Goal: Task Accomplishment & Management: Use online tool/utility

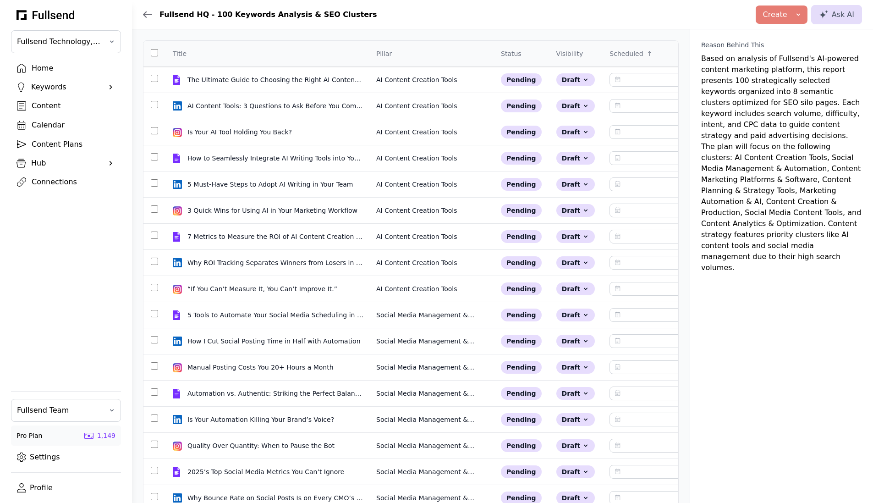
click at [50, 69] on div "Home" at bounding box center [73, 68] width 83 height 11
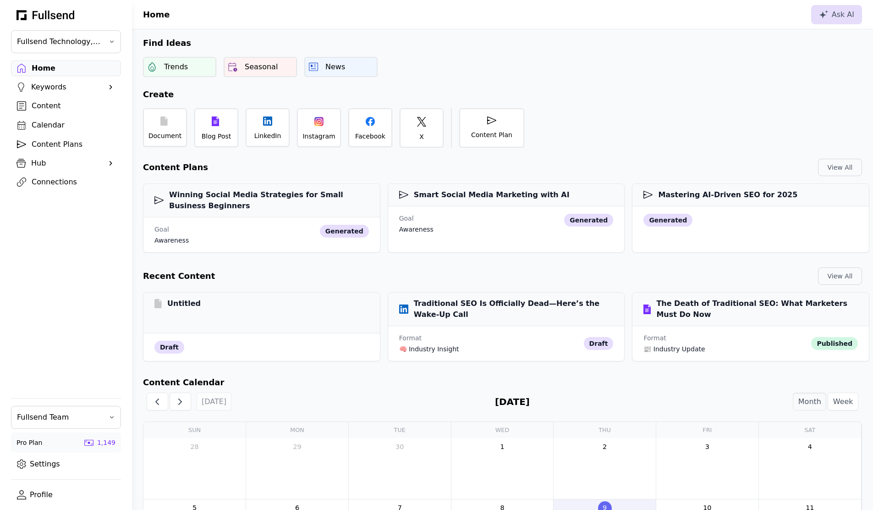
click at [51, 104] on div "Content" at bounding box center [73, 105] width 83 height 11
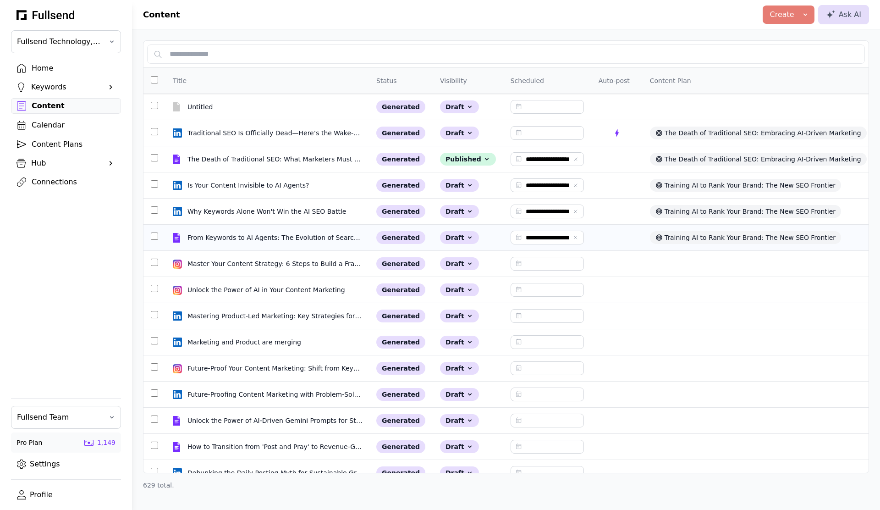
click at [270, 235] on div "From Keywords to AI Agents: The Evolution of Search Ranking" at bounding box center [276, 237] width 176 height 9
select select "**"
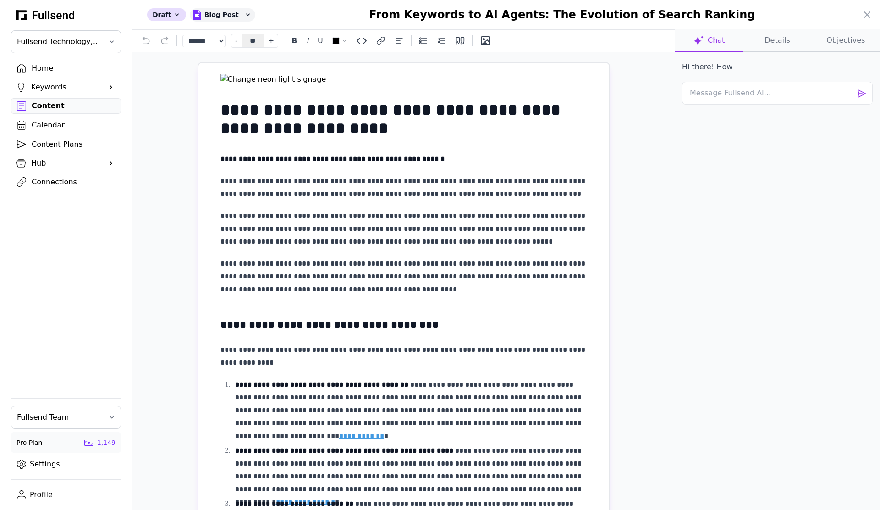
click at [786, 37] on button "Details" at bounding box center [777, 40] width 68 height 23
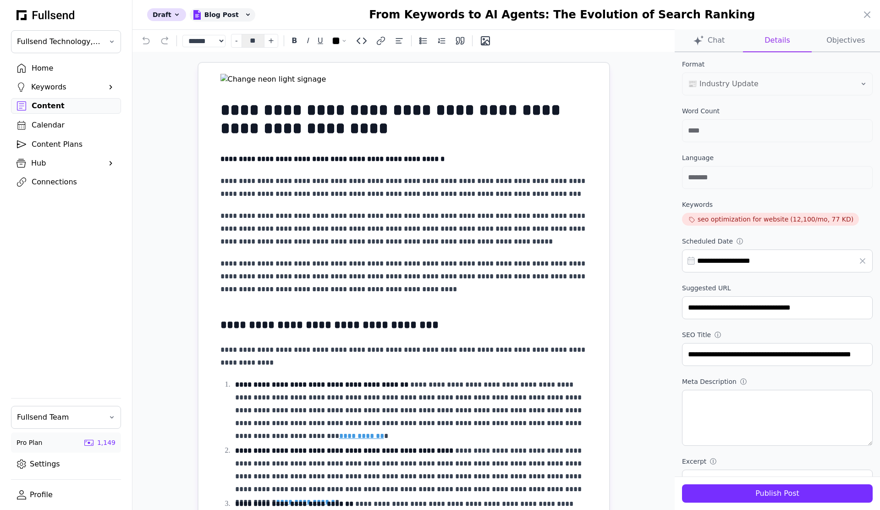
click at [752, 498] on div "Publish Post" at bounding box center [778, 493] width 176 height 11
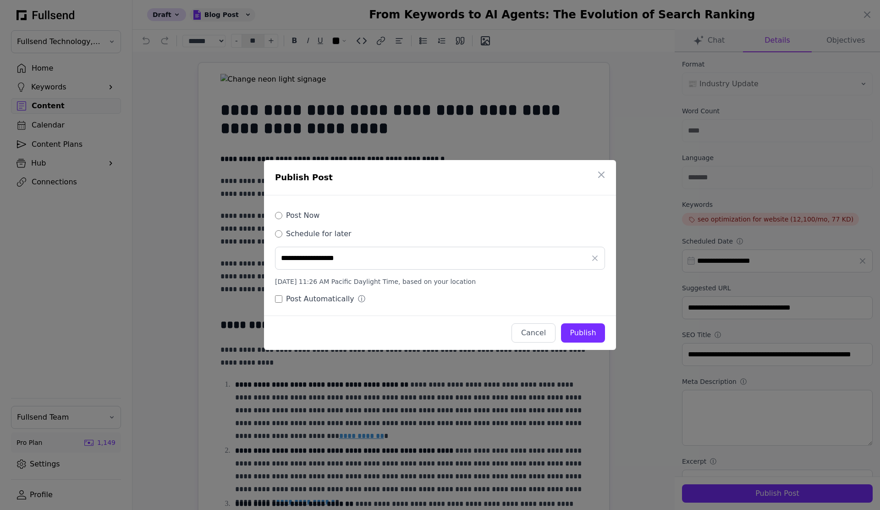
click at [299, 209] on div "Post Now Schedule for later" at bounding box center [440, 222] width 330 height 33
click at [298, 213] on label "Post Now" at bounding box center [302, 215] width 33 height 11
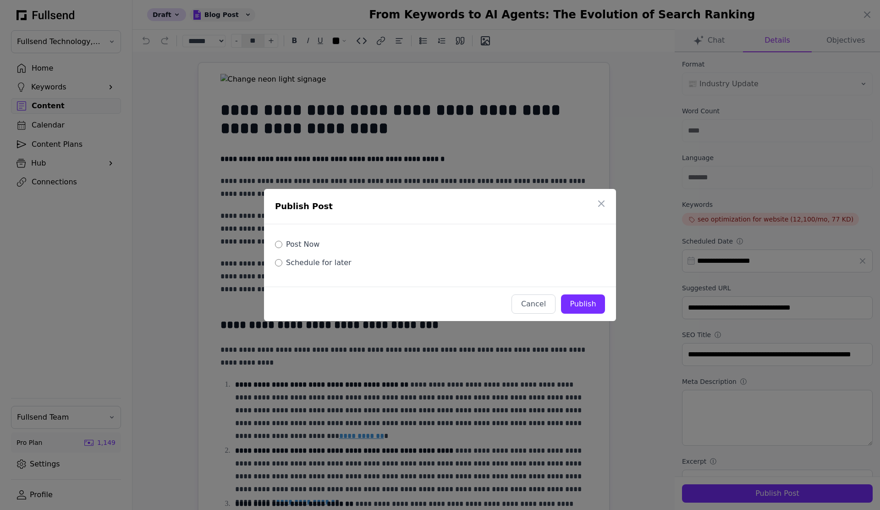
click at [593, 301] on div "Publish" at bounding box center [583, 303] width 29 height 11
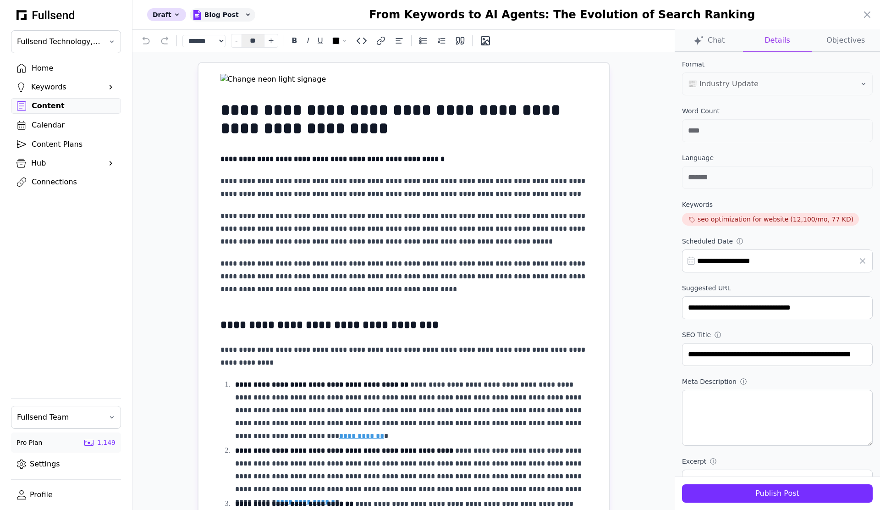
click at [65, 182] on div at bounding box center [440, 255] width 880 height 510
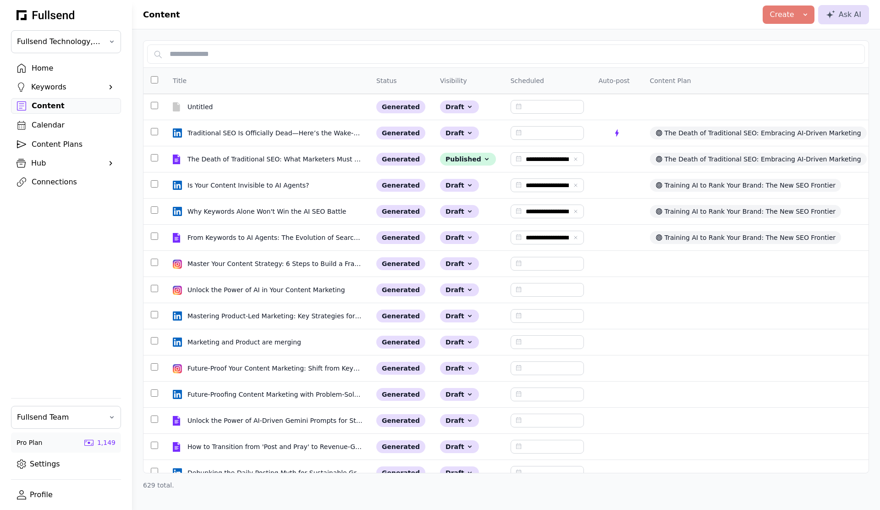
click at [59, 186] on div "Connections" at bounding box center [73, 182] width 83 height 11
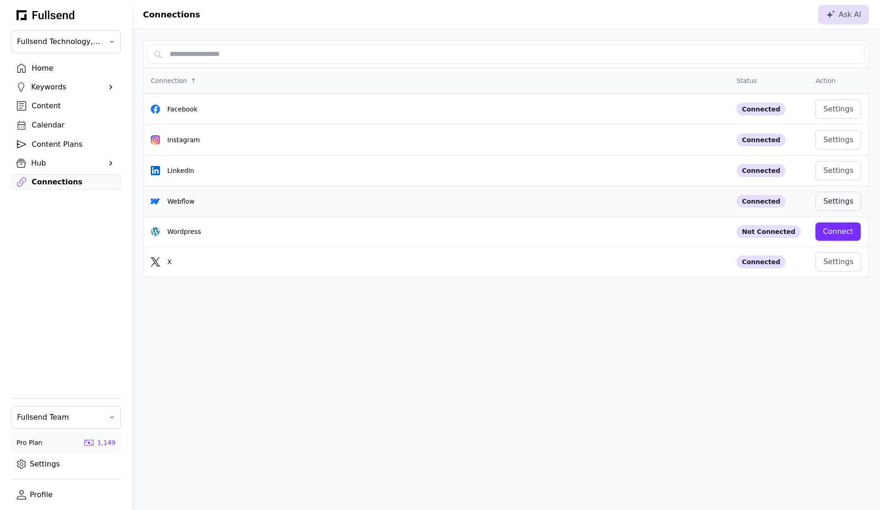
click at [846, 199] on div "Settings" at bounding box center [838, 201] width 30 height 11
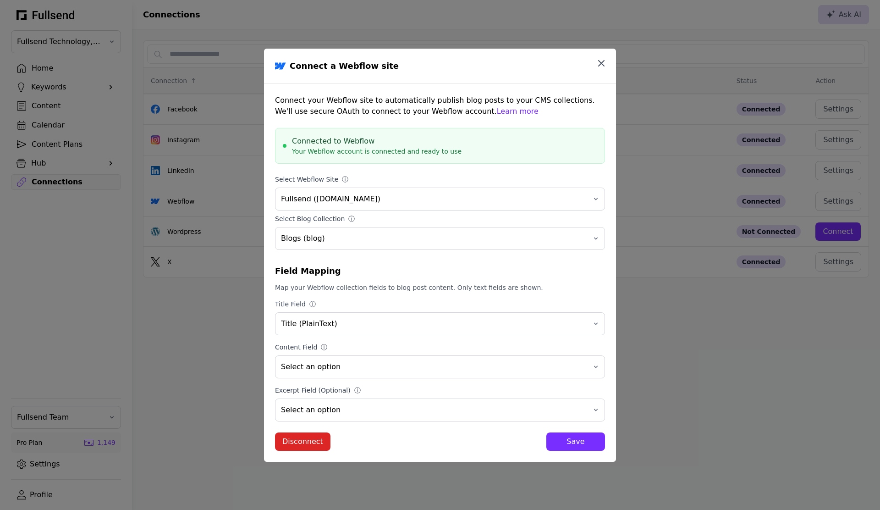
click at [601, 66] on icon "button" at bounding box center [601, 63] width 11 height 11
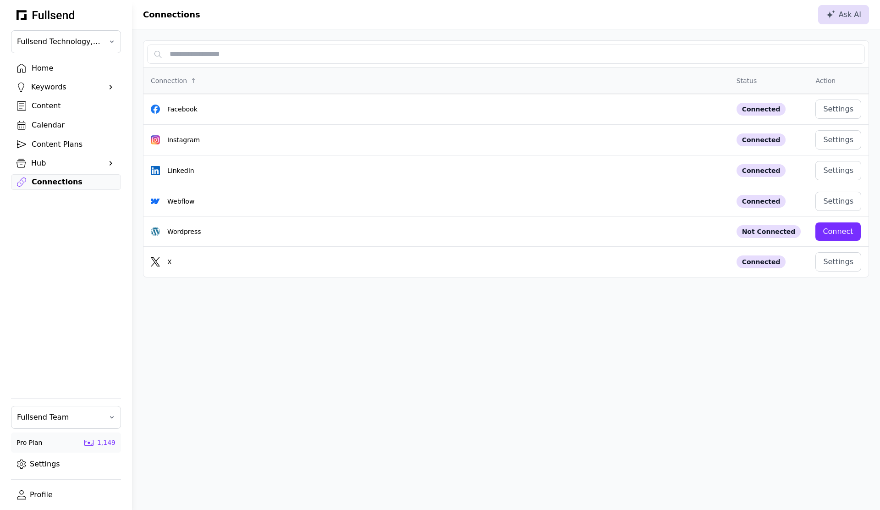
click at [50, 103] on div "Content" at bounding box center [73, 105] width 83 height 11
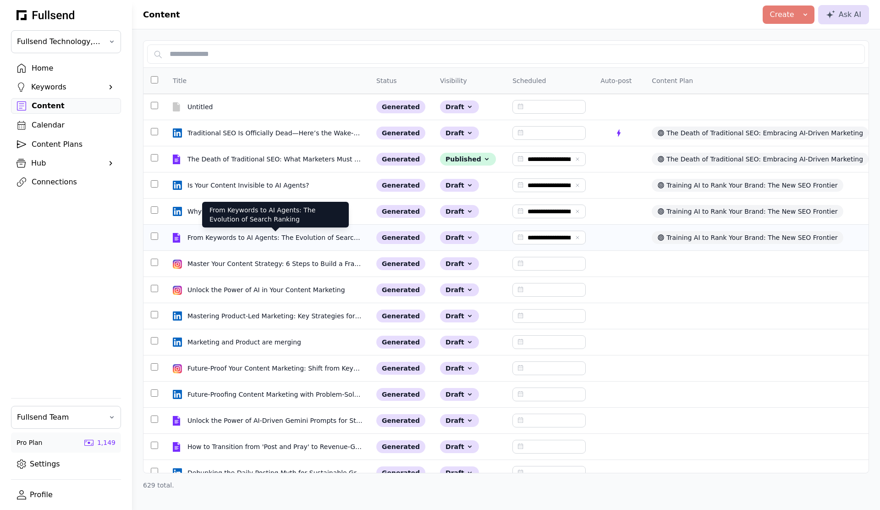
click at [282, 233] on div "From Keywords to AI Agents: The Evolution of Search Ranking" at bounding box center [276, 237] width 176 height 9
select select "**"
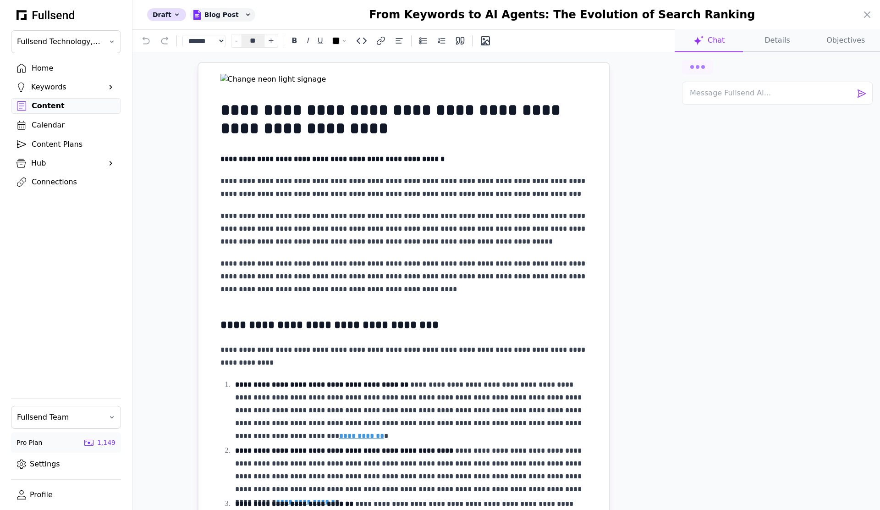
click at [780, 35] on button "Details" at bounding box center [777, 40] width 68 height 23
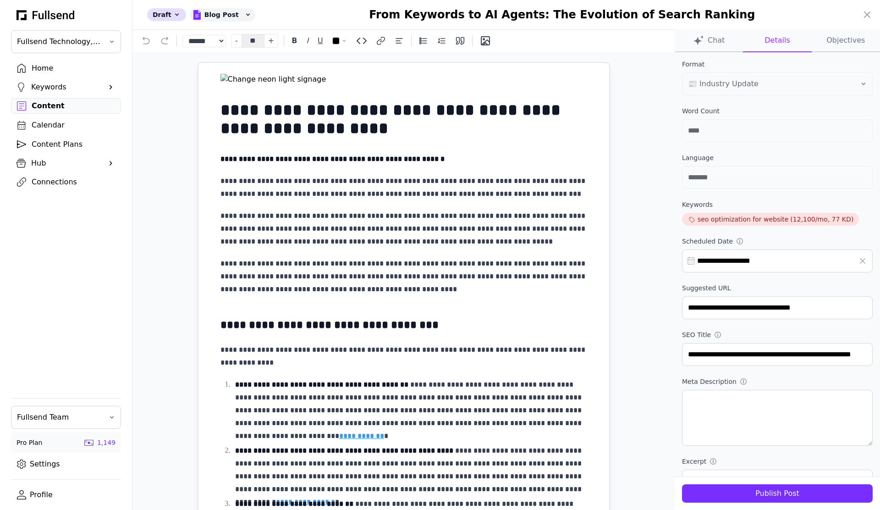
click at [742, 496] on div "Publish Post" at bounding box center [778, 493] width 176 height 11
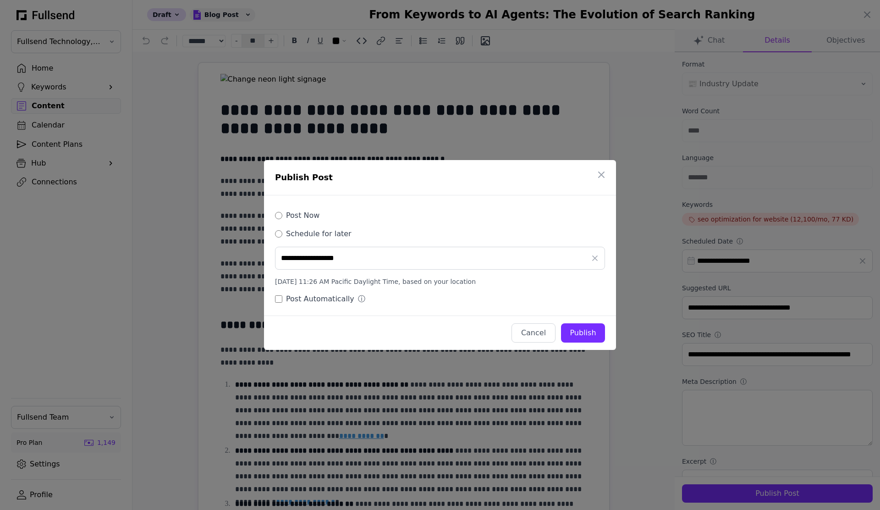
click at [311, 217] on label "Post Now" at bounding box center [302, 215] width 33 height 11
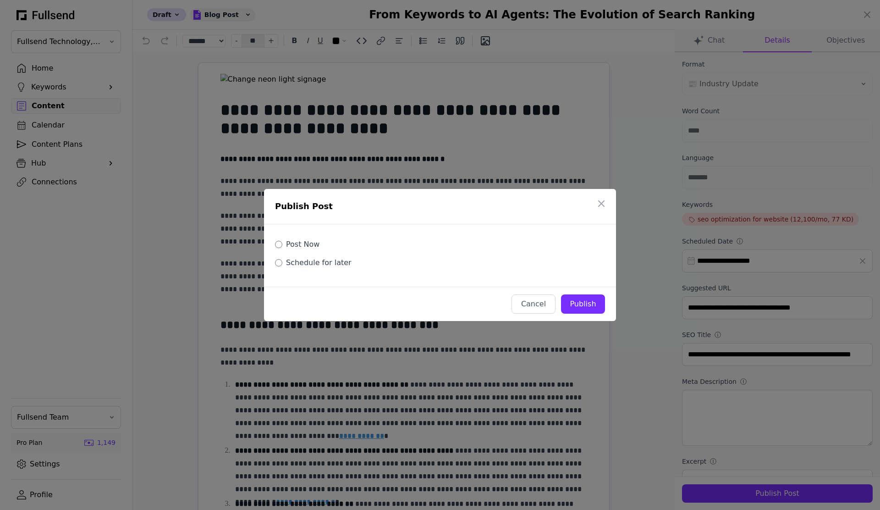
click at [592, 315] on div "Cancel Publish" at bounding box center [440, 304] width 352 height 34
click at [592, 309] on div "Publish" at bounding box center [583, 303] width 29 height 11
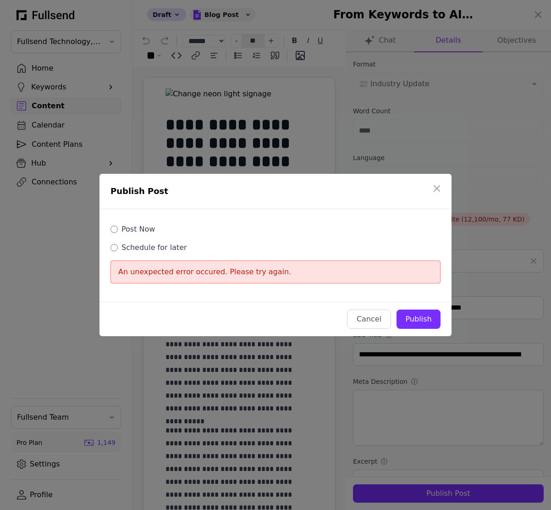
click at [425, 322] on div "Publish" at bounding box center [418, 319] width 29 height 11
click at [423, 316] on div "Publish" at bounding box center [418, 319] width 29 height 11
click at [433, 188] on icon "button" at bounding box center [436, 188] width 11 height 11
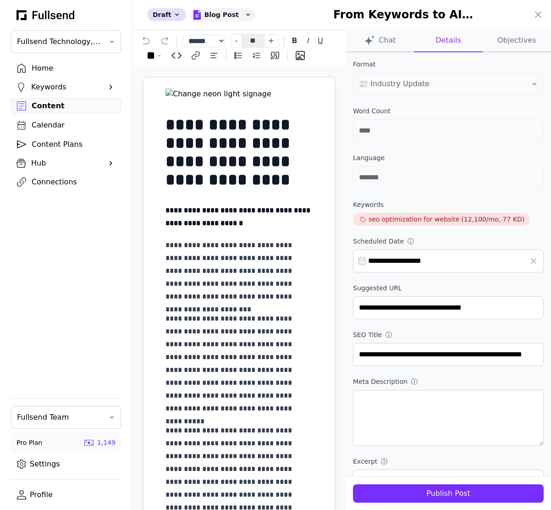
click at [48, 184] on div at bounding box center [275, 255] width 551 height 510
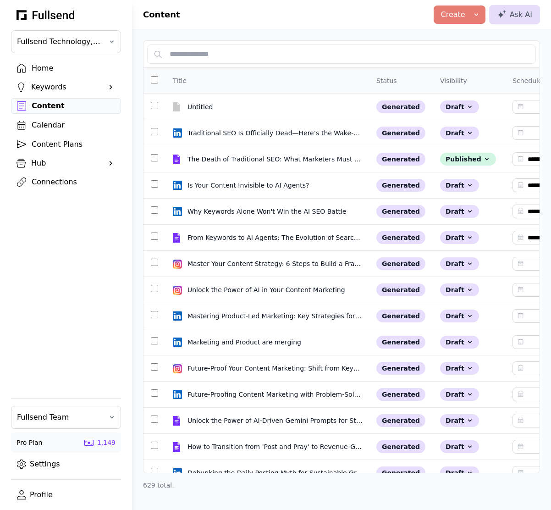
click at [61, 177] on div "Connections" at bounding box center [73, 182] width 83 height 11
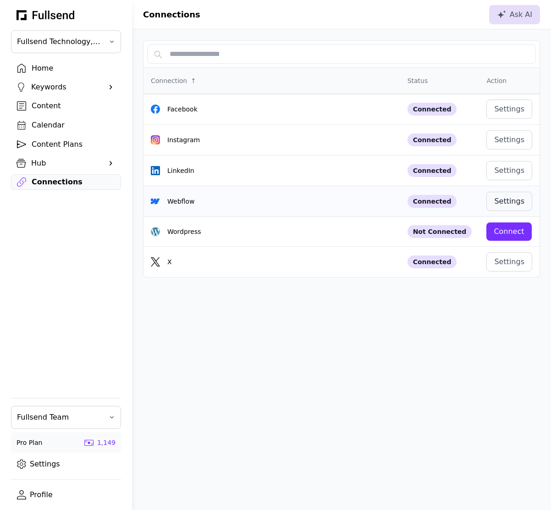
click at [496, 198] on div "Settings" at bounding box center [509, 201] width 30 height 11
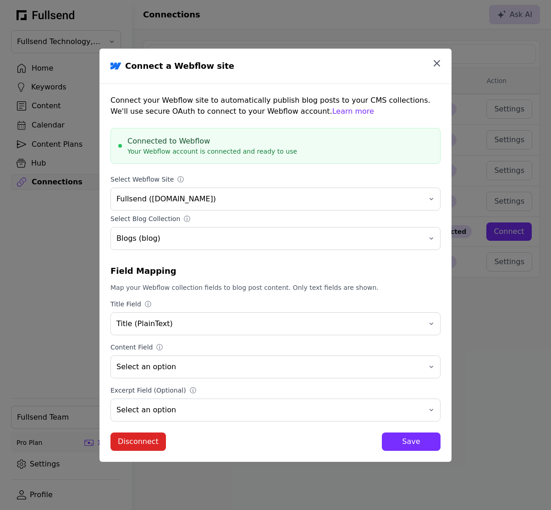
click at [438, 65] on icon "button" at bounding box center [436, 63] width 11 height 11
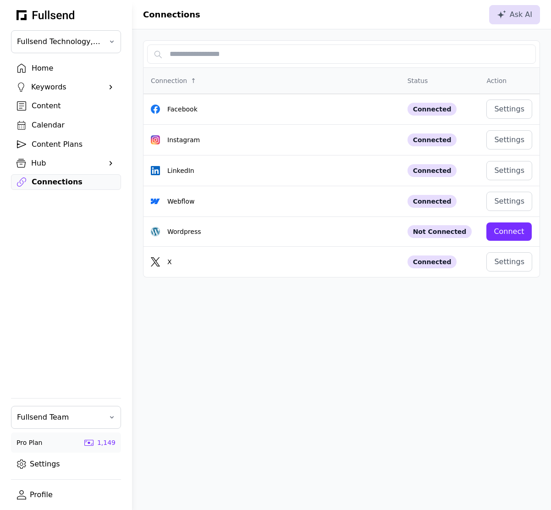
click at [46, 103] on div "Content" at bounding box center [73, 105] width 83 height 11
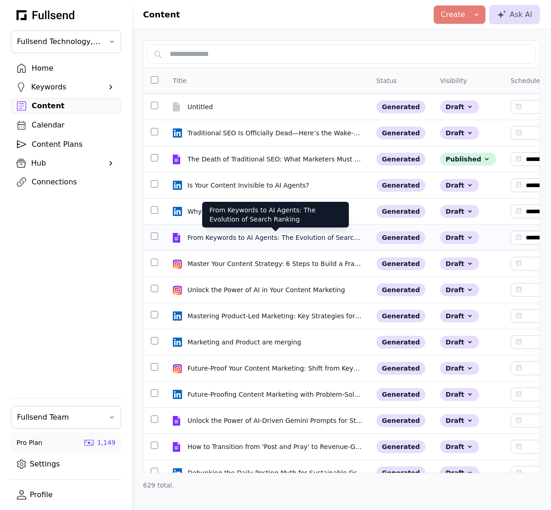
click at [253, 241] on div "From Keywords to AI Agents: The Evolution of Search Ranking" at bounding box center [276, 237] width 176 height 9
select select "**"
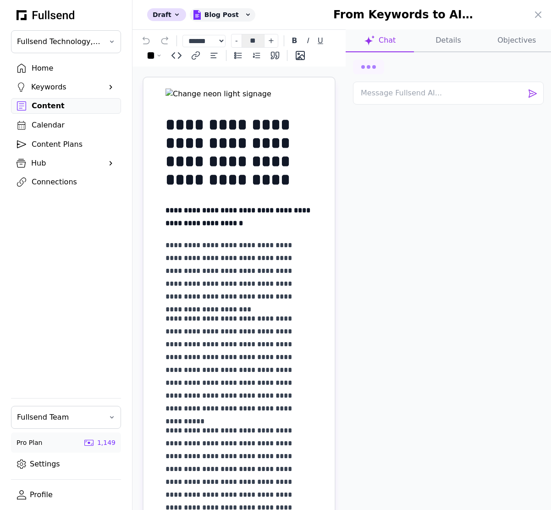
click at [446, 44] on button "Details" at bounding box center [448, 40] width 68 height 23
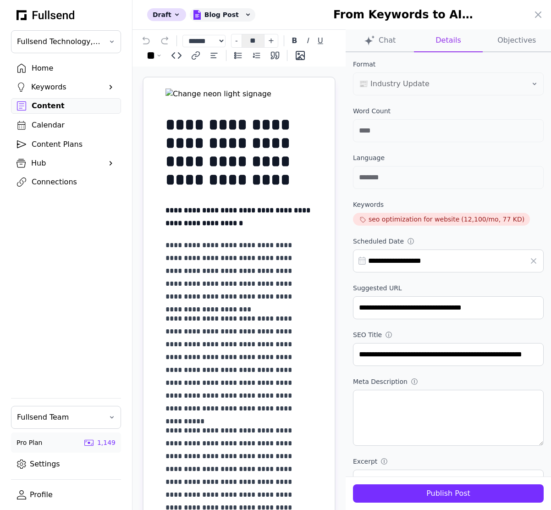
click at [461, 492] on div "Publish Post" at bounding box center [448, 493] width 176 height 11
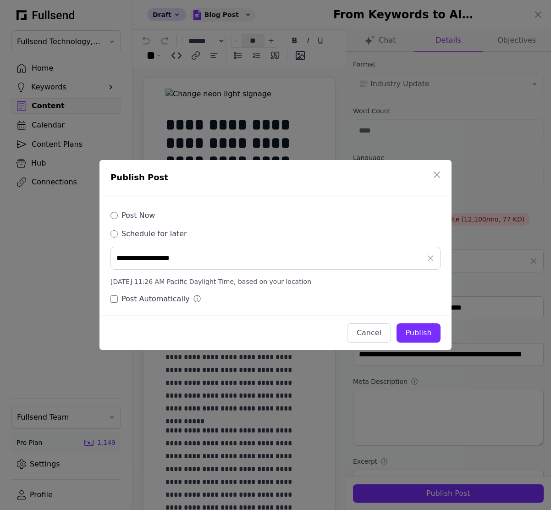
click at [141, 215] on label "Post Now" at bounding box center [138, 215] width 33 height 11
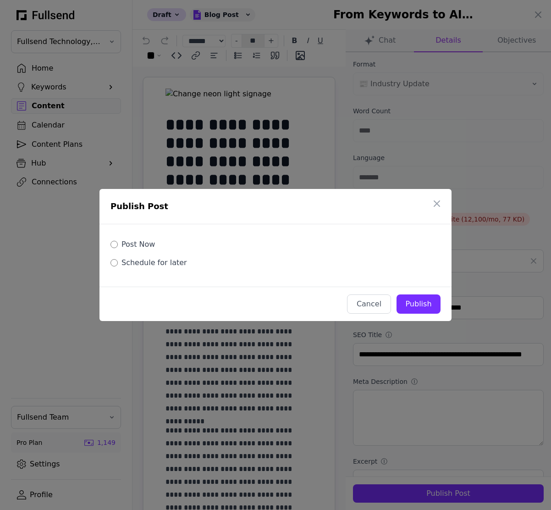
click at [416, 300] on div "Publish" at bounding box center [418, 303] width 29 height 11
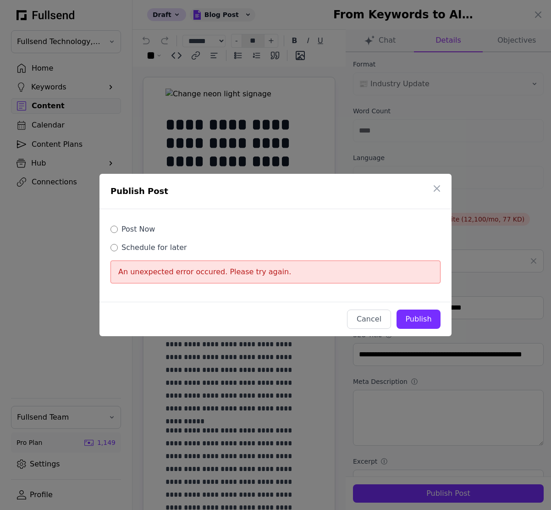
click at [439, 318] on button "Publish" at bounding box center [419, 318] width 44 height 19
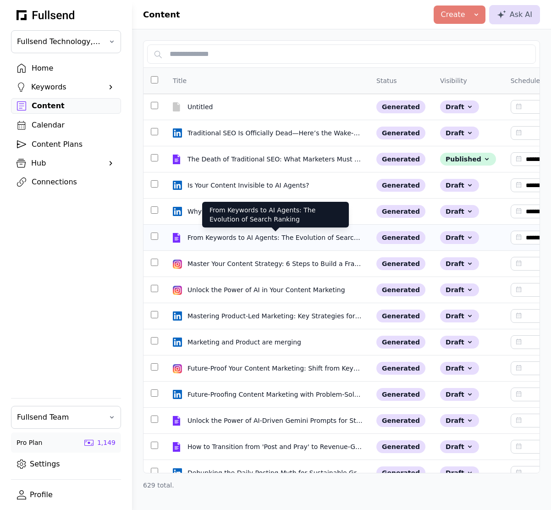
click at [294, 234] on div "From Keywords to AI Agents: The Evolution of Search Ranking" at bounding box center [276, 237] width 176 height 9
select select "**"
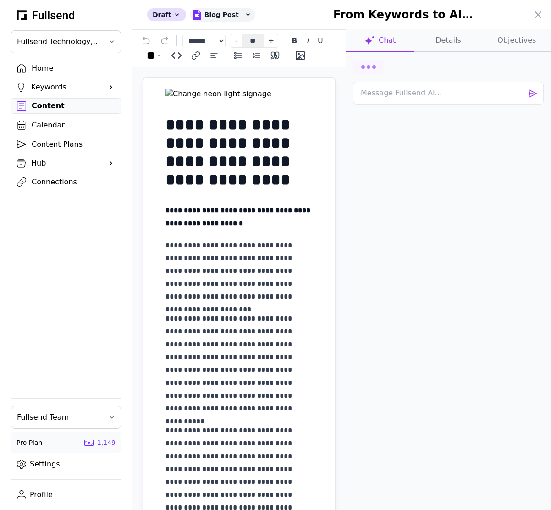
click at [456, 36] on button "Details" at bounding box center [448, 40] width 68 height 23
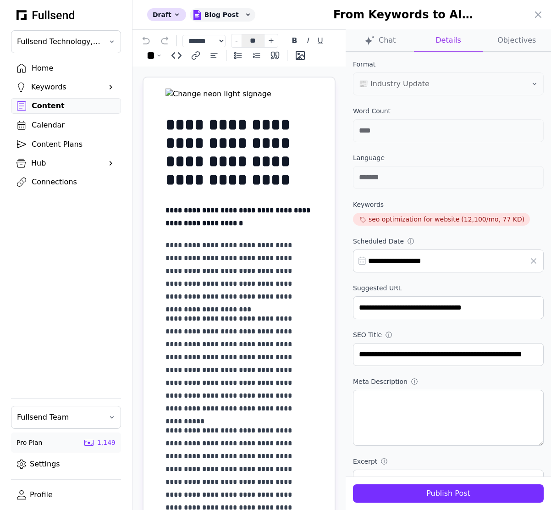
click at [453, 500] on button "Publish Post" at bounding box center [448, 493] width 191 height 18
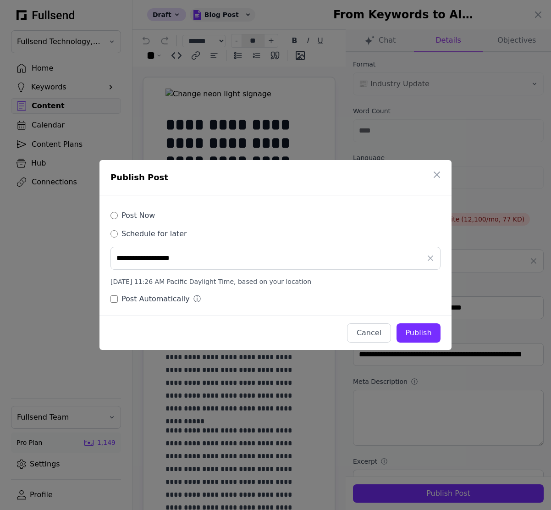
click at [142, 219] on label "Post Now" at bounding box center [138, 215] width 33 height 11
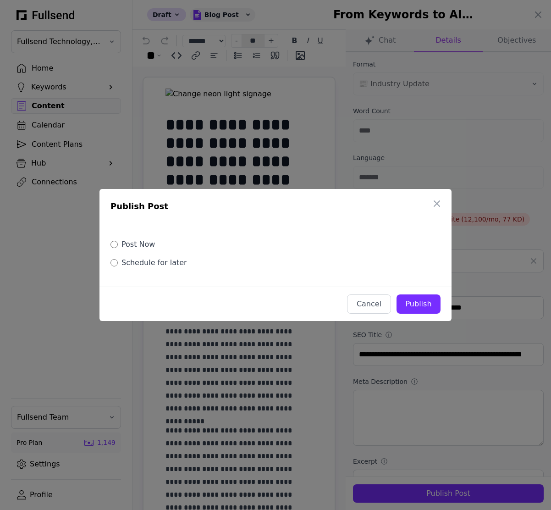
click at [419, 308] on div "Publish" at bounding box center [418, 303] width 29 height 11
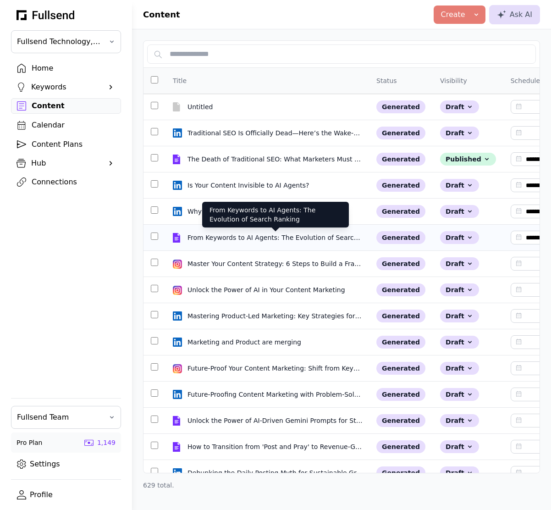
click at [271, 234] on div "From Keywords to AI Agents: The Evolution of Search Ranking" at bounding box center [276, 237] width 176 height 9
select select "**"
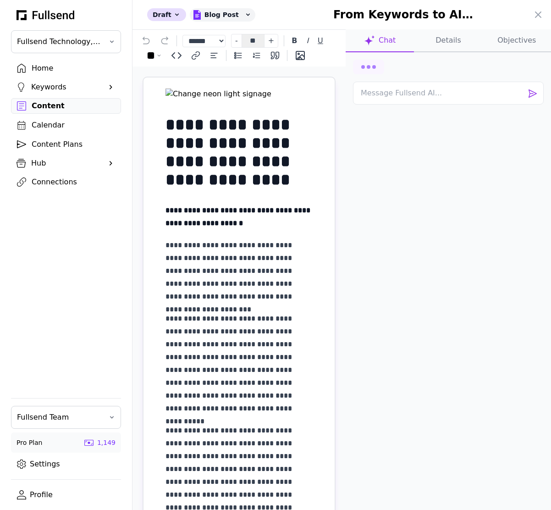
click at [458, 51] on button "Details" at bounding box center [448, 40] width 68 height 23
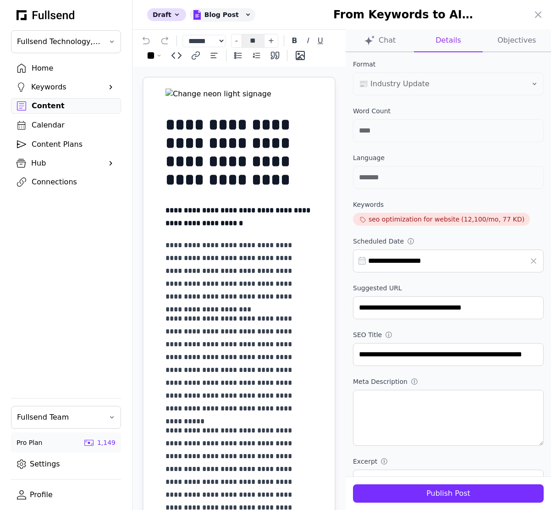
click at [445, 495] on div "Publish Post" at bounding box center [448, 493] width 176 height 11
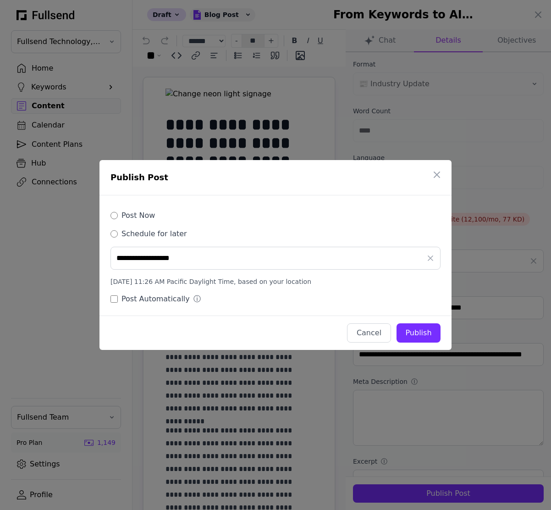
click at [139, 215] on label "Post Now" at bounding box center [138, 215] width 33 height 11
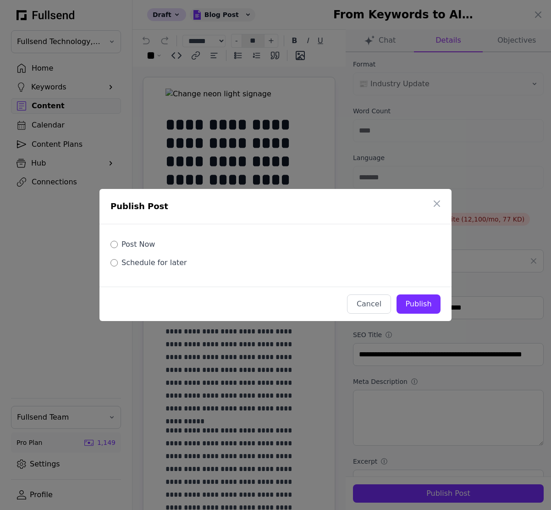
click at [427, 297] on button "Publish" at bounding box center [419, 303] width 44 height 19
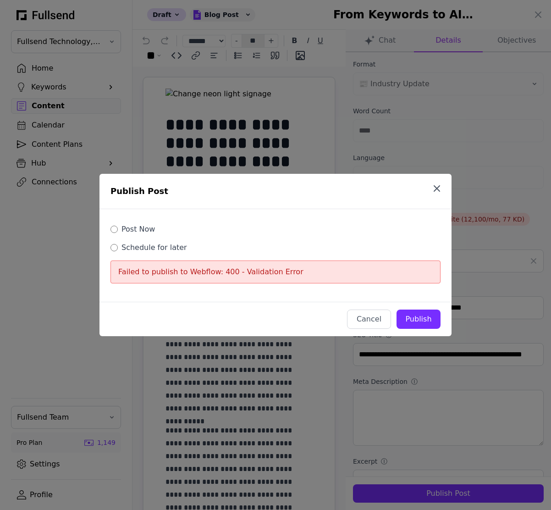
click at [440, 191] on icon "button" at bounding box center [437, 189] width 6 height 6
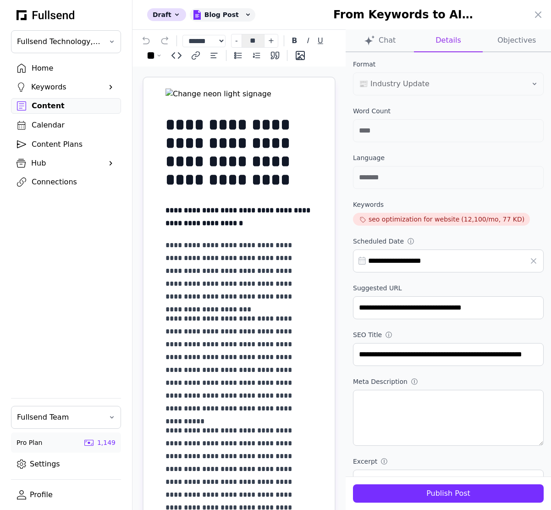
click at [56, 173] on div at bounding box center [275, 255] width 551 height 510
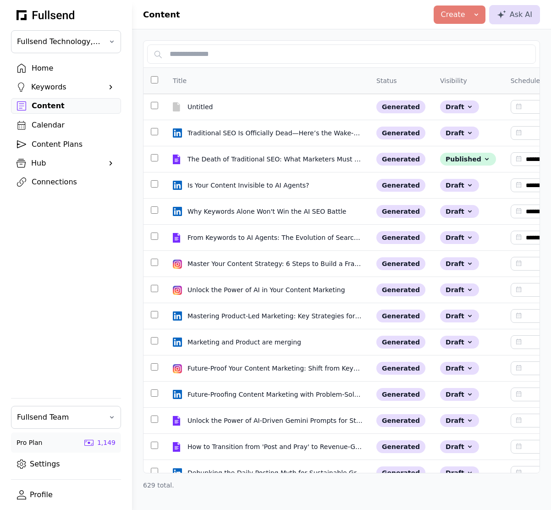
click at [44, 182] on div "Connections" at bounding box center [73, 182] width 83 height 11
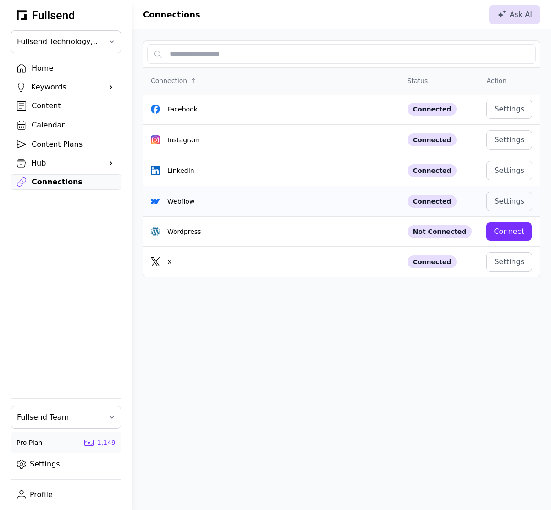
click at [354, 198] on div "Webflow" at bounding box center [272, 201] width 242 height 9
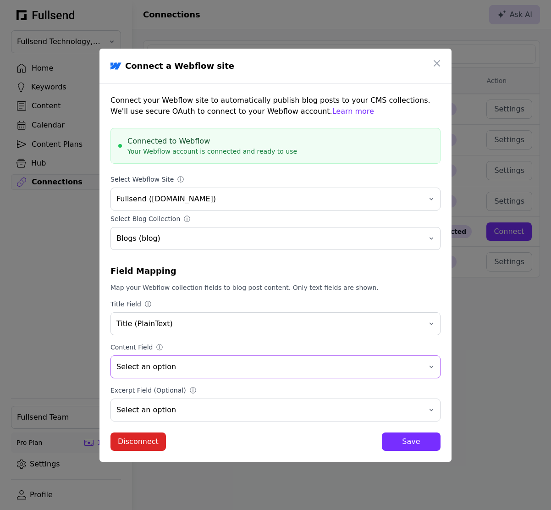
click at [271, 371] on span "Select an option" at bounding box center [268, 366] width 305 height 11
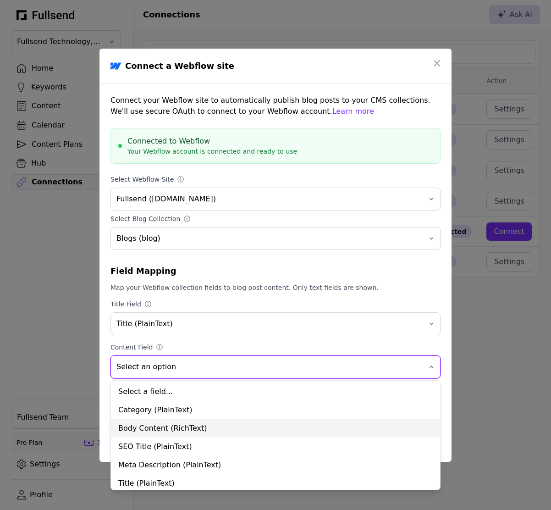
click at [231, 430] on div "Body Content (RichText)" at bounding box center [275, 428] width 329 height 18
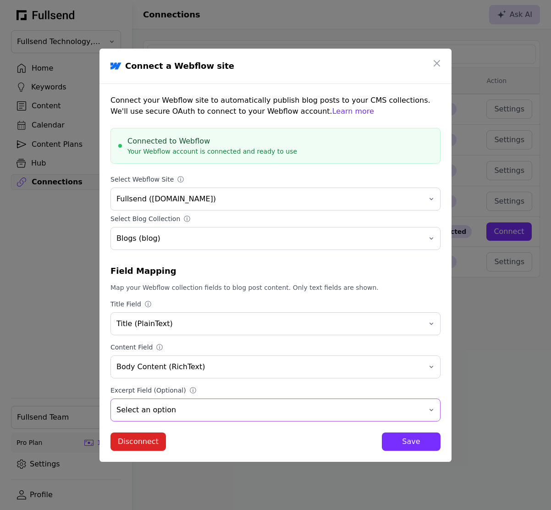
click at [232, 413] on span "Select an option" at bounding box center [268, 409] width 305 height 11
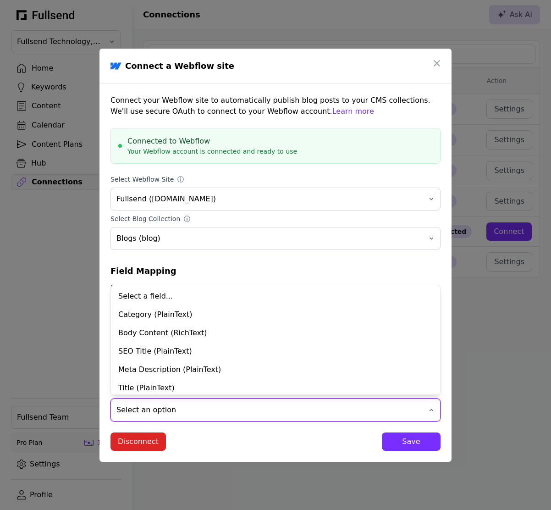
click at [223, 437] on div "Disconnect Save" at bounding box center [276, 441] width 330 height 18
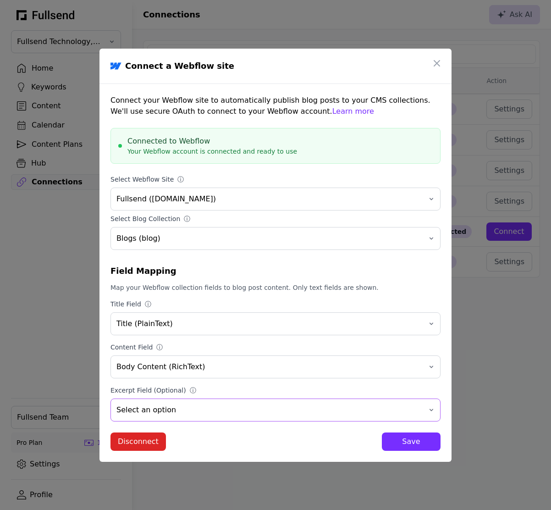
click at [219, 402] on button "Select an option" at bounding box center [276, 409] width 330 height 23
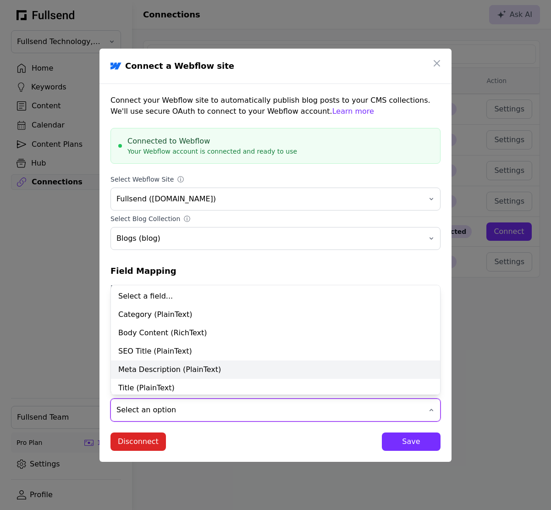
click at [214, 371] on div "Meta Description (PlainText)" at bounding box center [275, 369] width 329 height 18
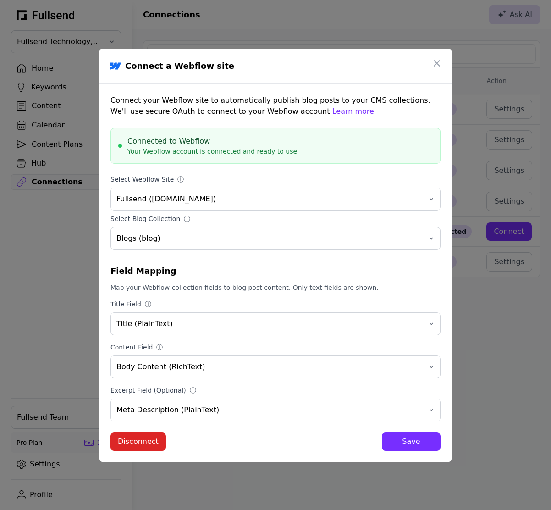
click at [406, 443] on div "Save" at bounding box center [411, 441] width 44 height 11
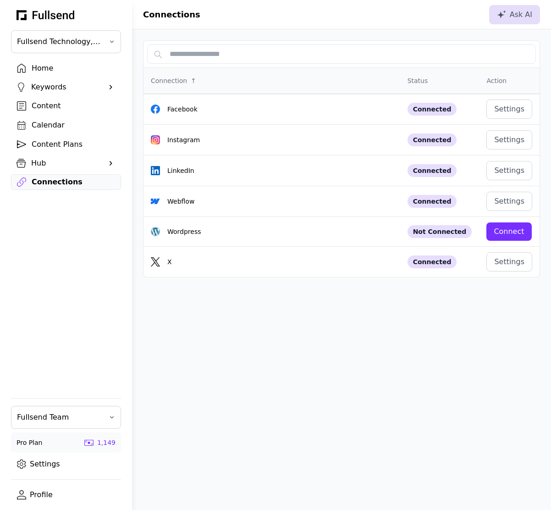
click at [69, 110] on div "Content" at bounding box center [73, 105] width 83 height 11
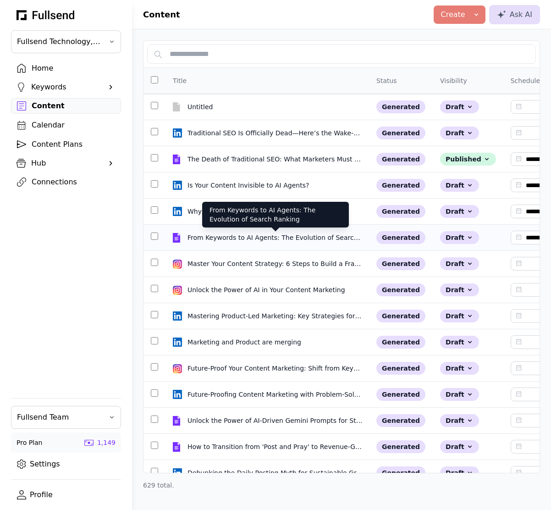
click at [294, 234] on div "From Keywords to AI Agents: The Evolution of Search Ranking" at bounding box center [276, 237] width 176 height 9
select select "**"
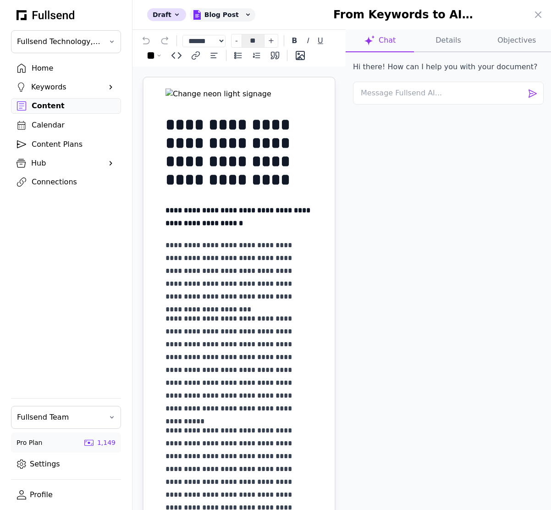
click at [459, 33] on button "Details" at bounding box center [448, 40] width 68 height 23
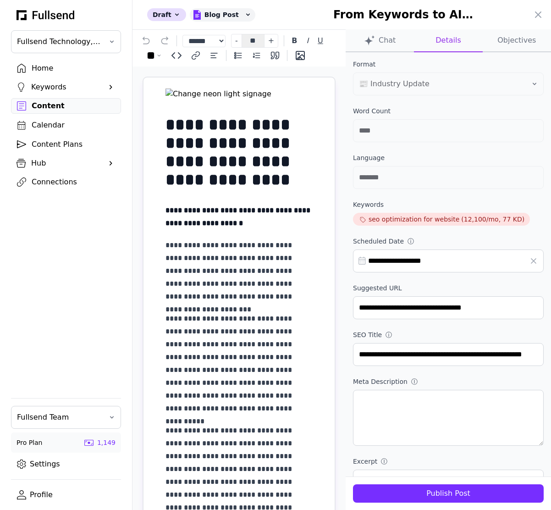
click at [471, 495] on div "Publish Post" at bounding box center [448, 493] width 176 height 11
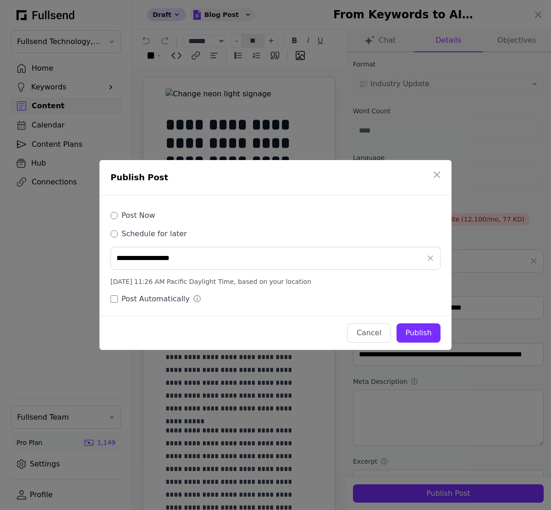
click at [138, 216] on label "Post Now" at bounding box center [138, 215] width 33 height 11
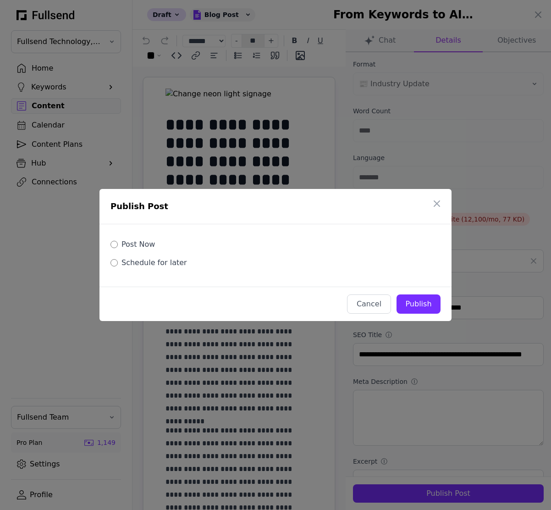
click at [431, 310] on button "Publish" at bounding box center [419, 303] width 44 height 19
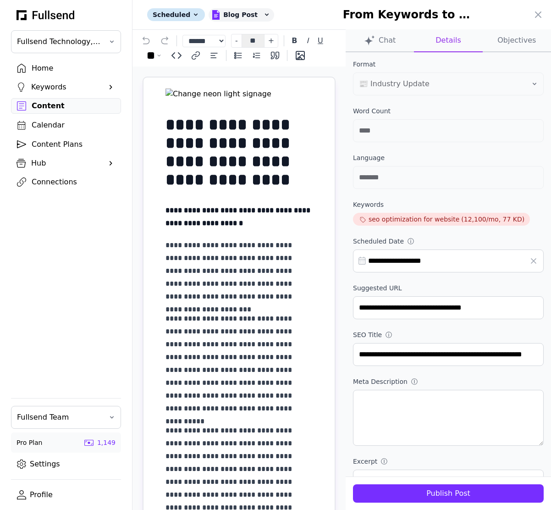
click at [60, 181] on div at bounding box center [275, 255] width 551 height 510
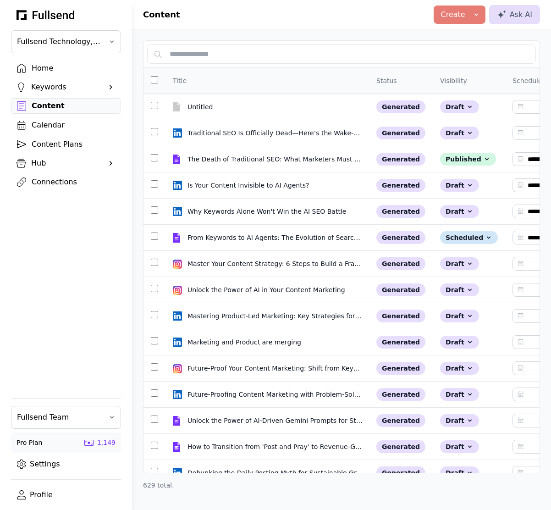
click at [51, 182] on div "Connections" at bounding box center [73, 182] width 83 height 11
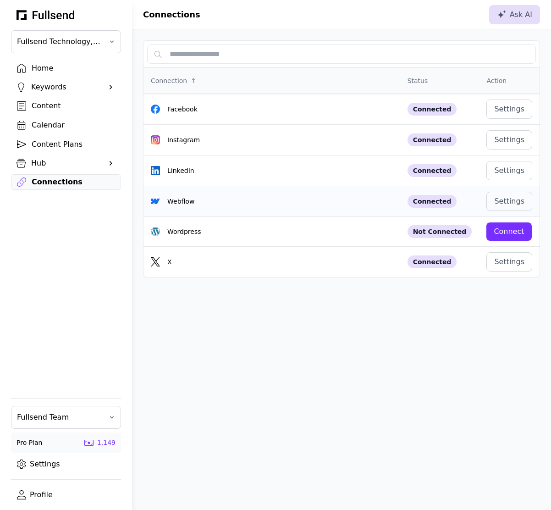
click at [334, 195] on td "Webflow" at bounding box center [272, 201] width 257 height 31
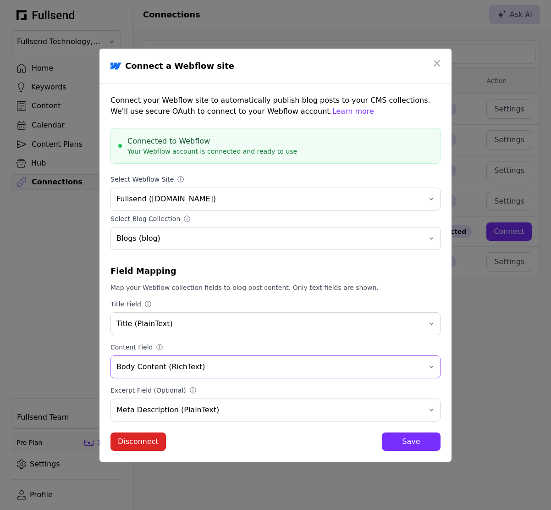
click at [271, 370] on span "Body Content (RichText)" at bounding box center [268, 366] width 305 height 11
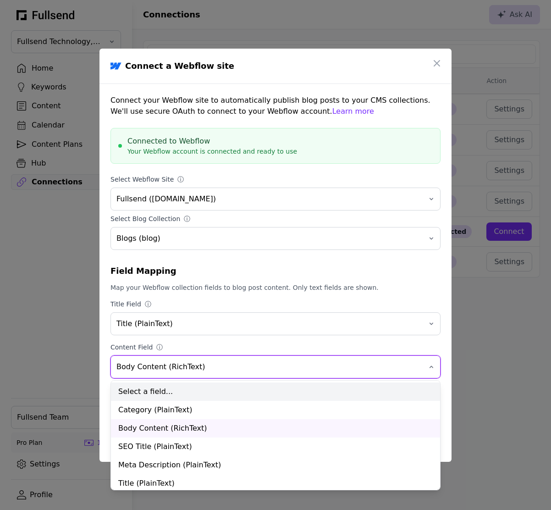
click at [255, 388] on div "Select a field..." at bounding box center [275, 391] width 329 height 18
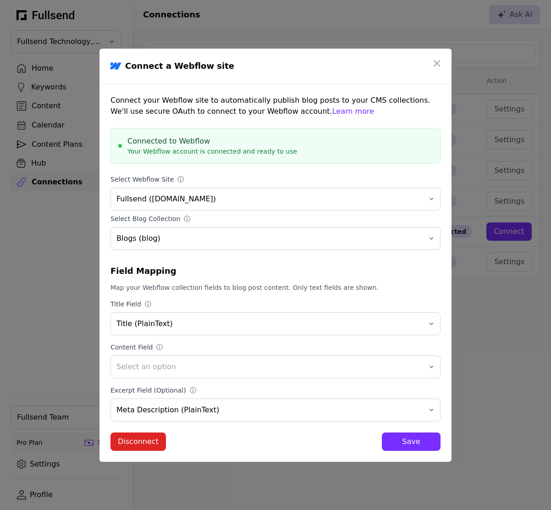
click at [420, 440] on div "Save" at bounding box center [411, 441] width 44 height 11
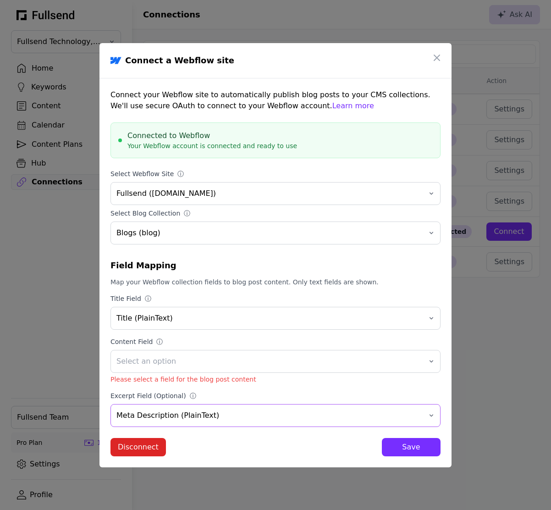
click at [249, 418] on span "Meta Description (PlainText)" at bounding box center [268, 415] width 305 height 11
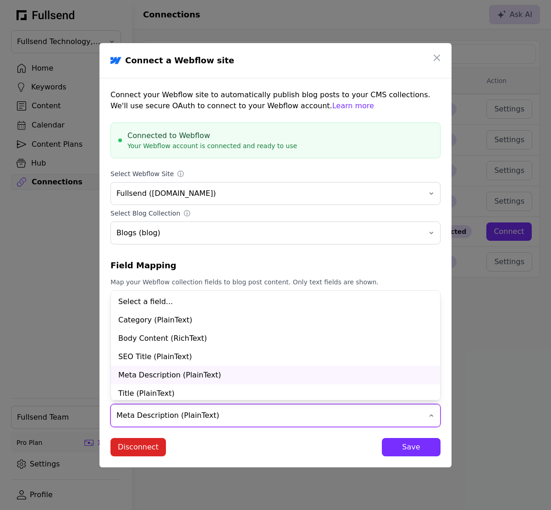
click at [265, 439] on div "Disconnect Save" at bounding box center [276, 447] width 330 height 18
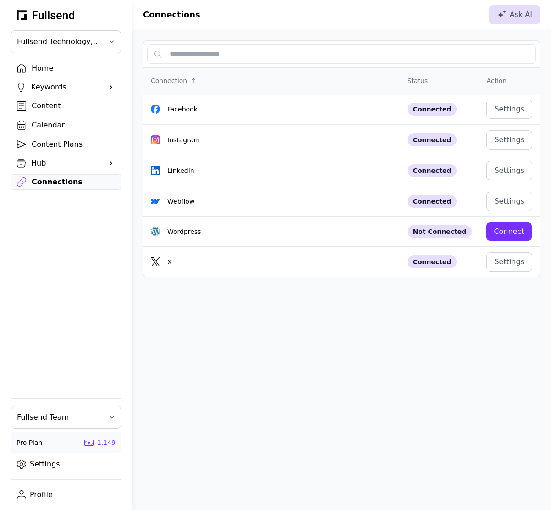
click at [203, 390] on div "Connections Ask AI Connection ↑ Status Action Facebook Connected Settings Insta…" at bounding box center [341, 255] width 419 height 510
click at [84, 412] on span "Fullsend Team" at bounding box center [59, 417] width 85 height 11
click at [323, 420] on div "Connections Ask AI Connection ↑ Status Action Facebook Connected Settings Insta…" at bounding box center [341, 255] width 419 height 510
